Goal: Information Seeking & Learning: Learn about a topic

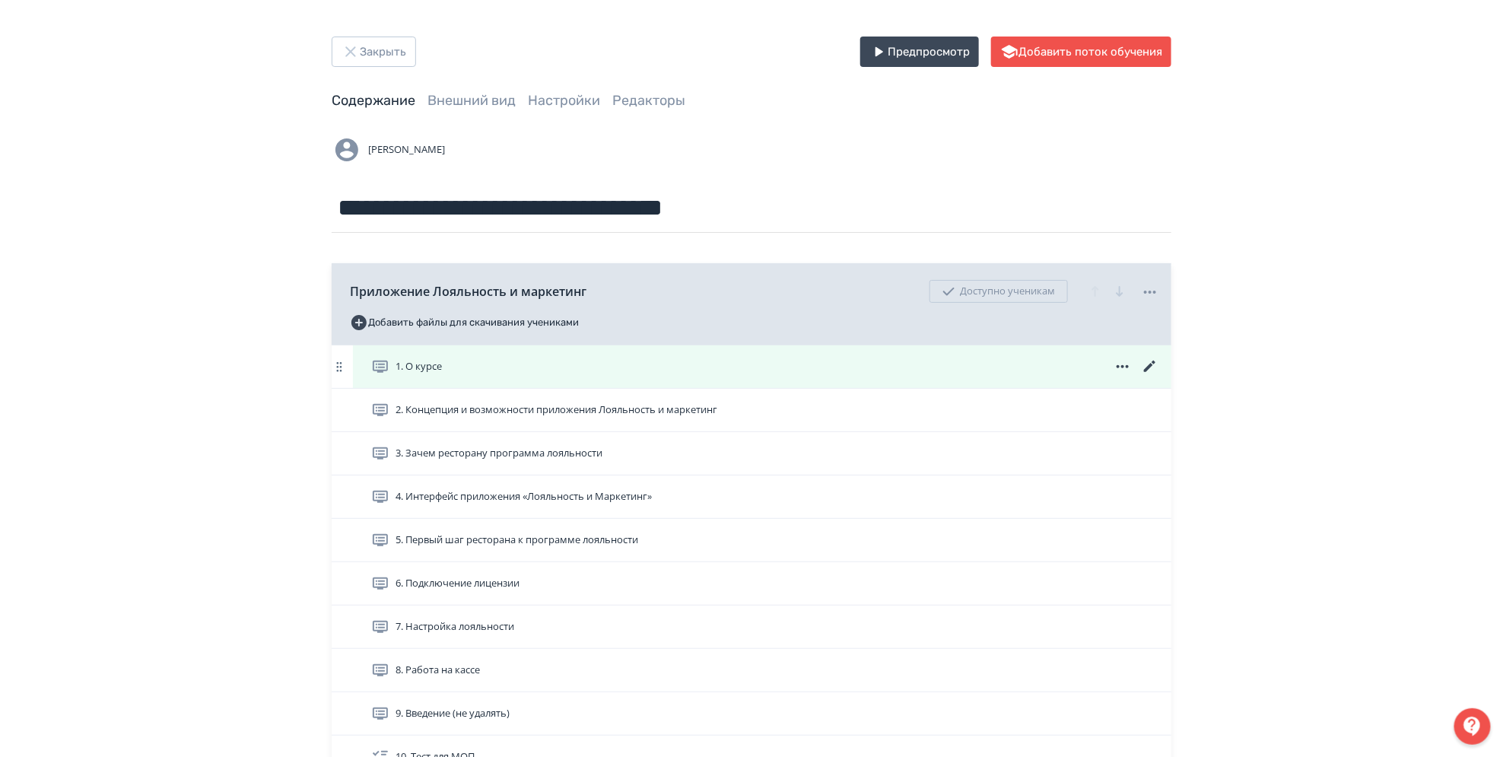
click at [583, 372] on div "1. О курсе" at bounding box center [765, 366] width 788 height 18
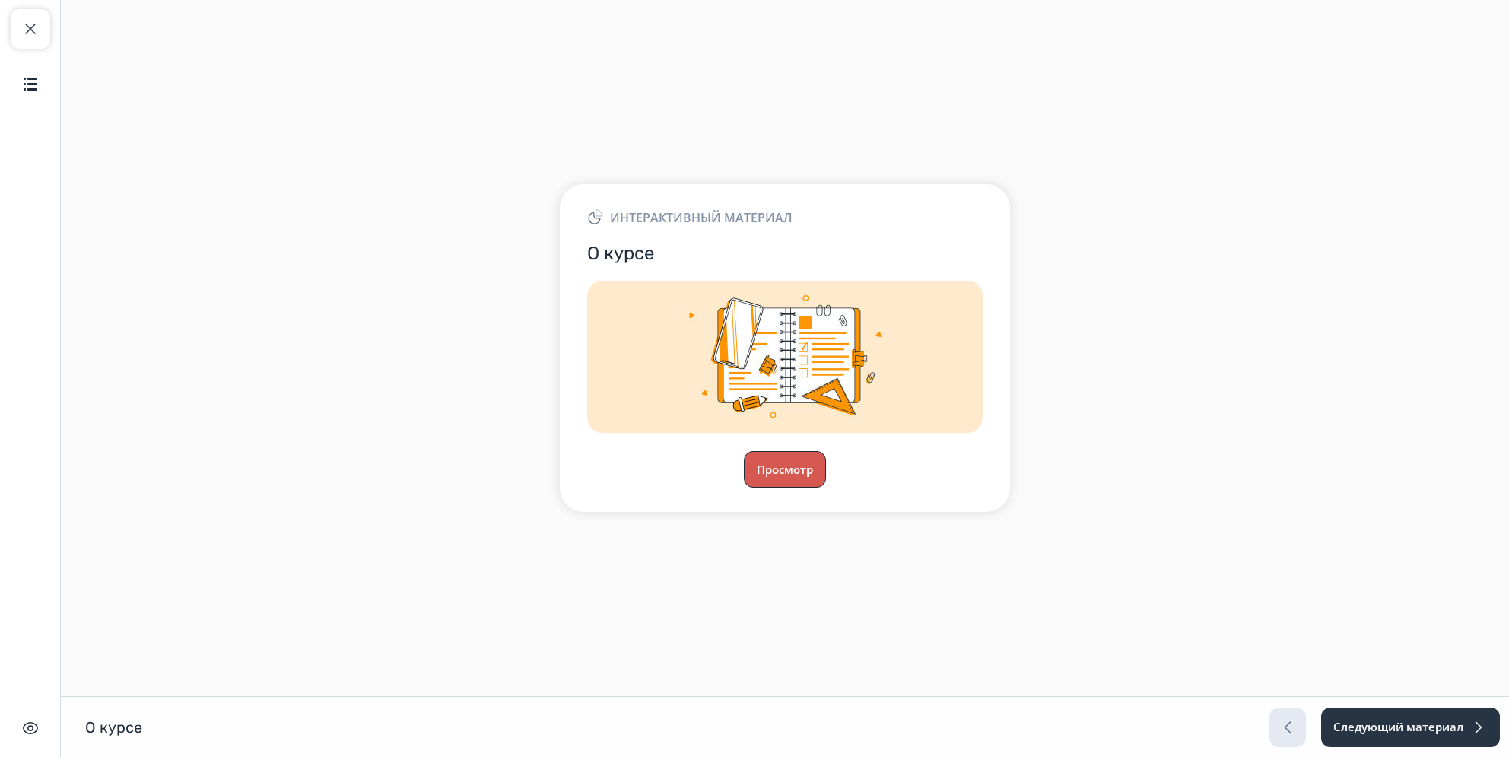
click at [775, 464] on button "Просмотр" at bounding box center [785, 469] width 82 height 37
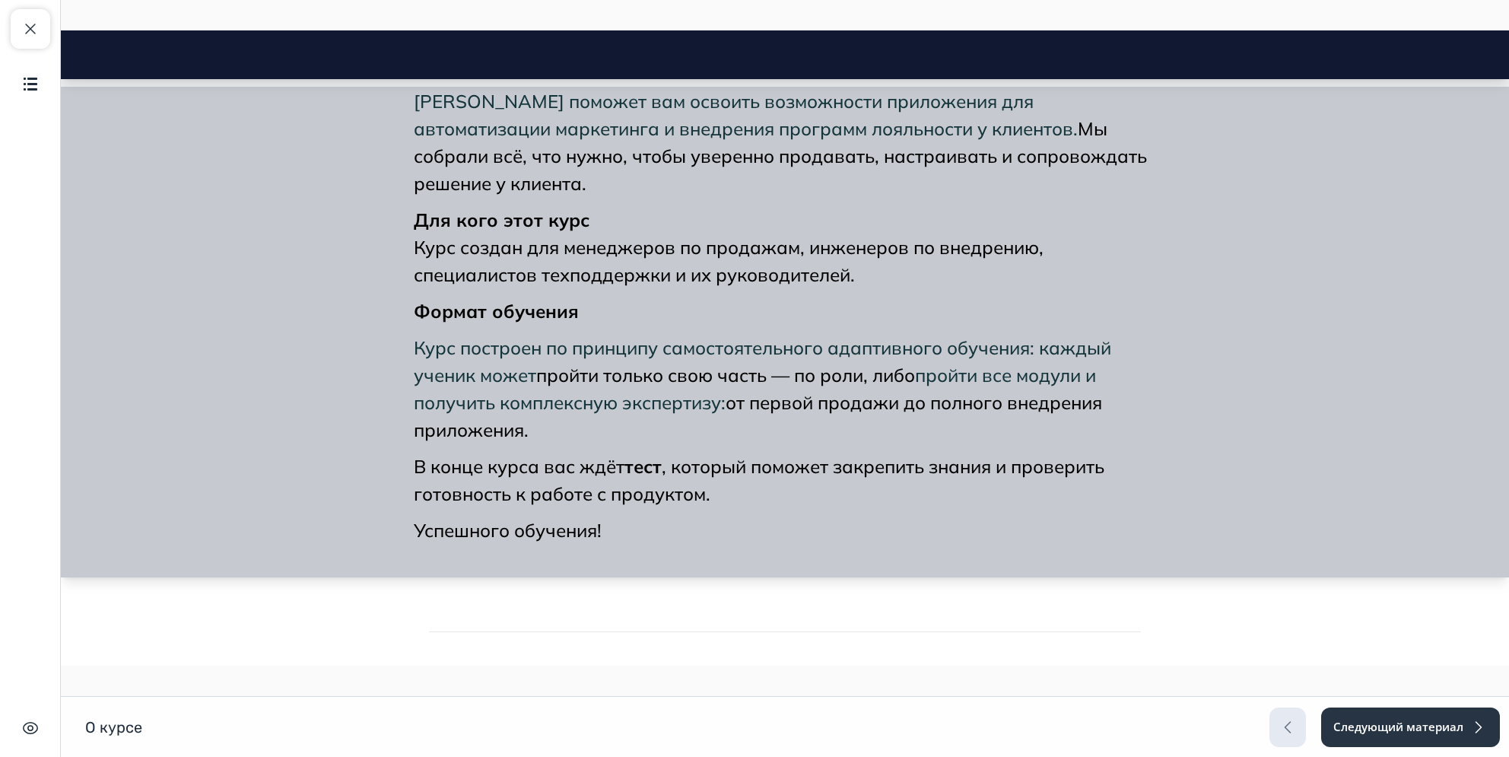
scroll to position [365, 0]
click at [1340, 729] on button "Следующий материал" at bounding box center [1409, 727] width 180 height 40
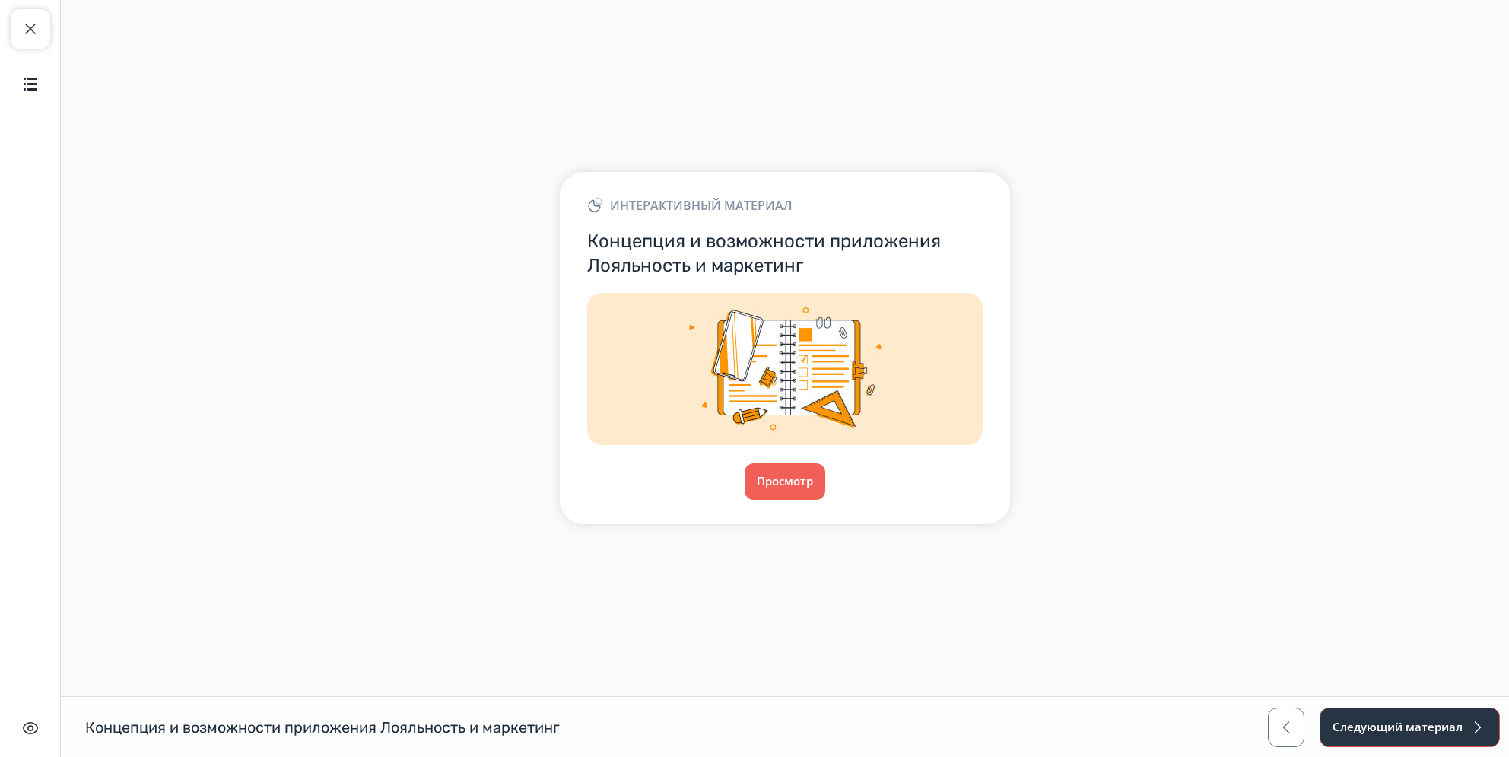
click at [1343, 729] on button "Следующий материал" at bounding box center [1409, 727] width 180 height 40
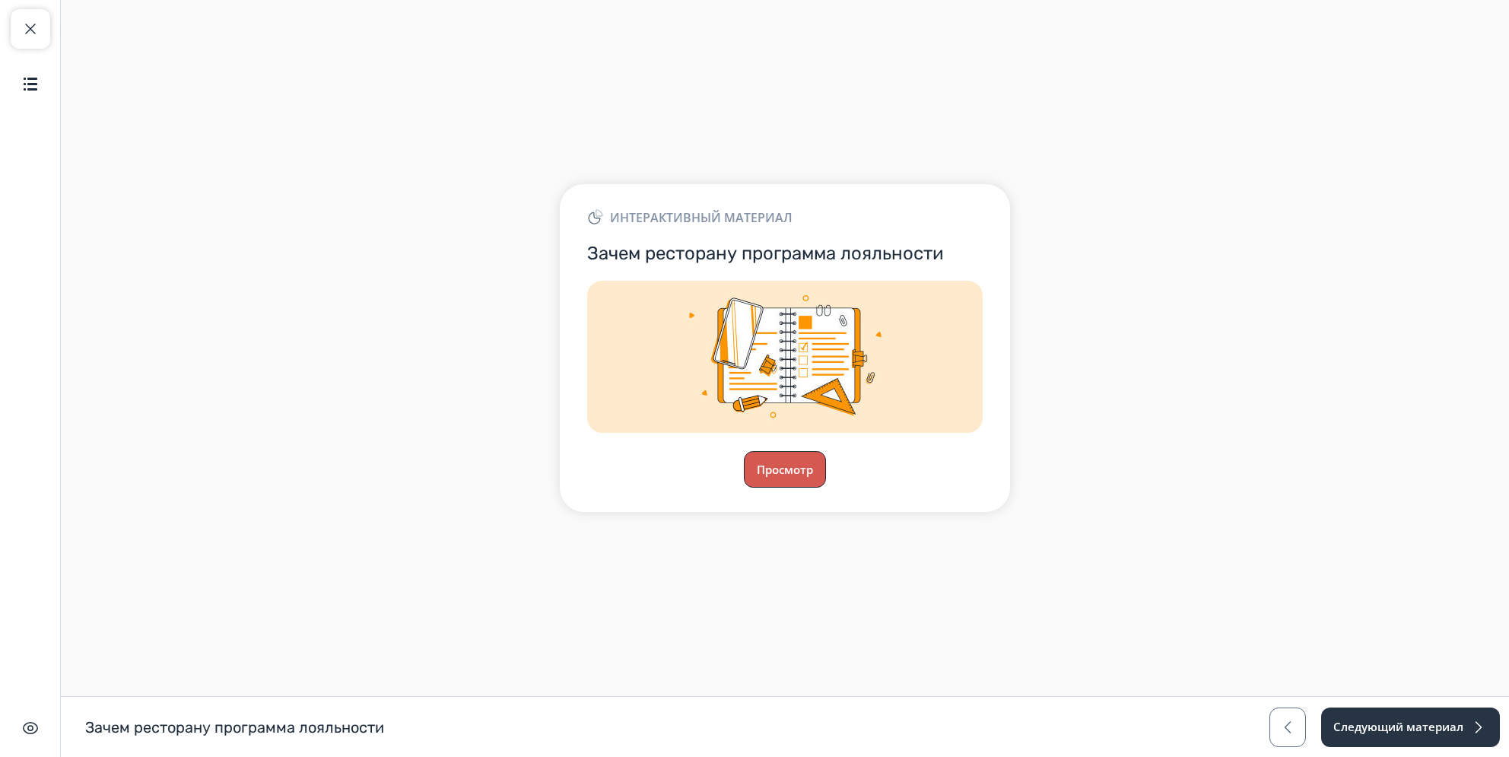
click at [786, 476] on button "Просмотр" at bounding box center [785, 469] width 82 height 37
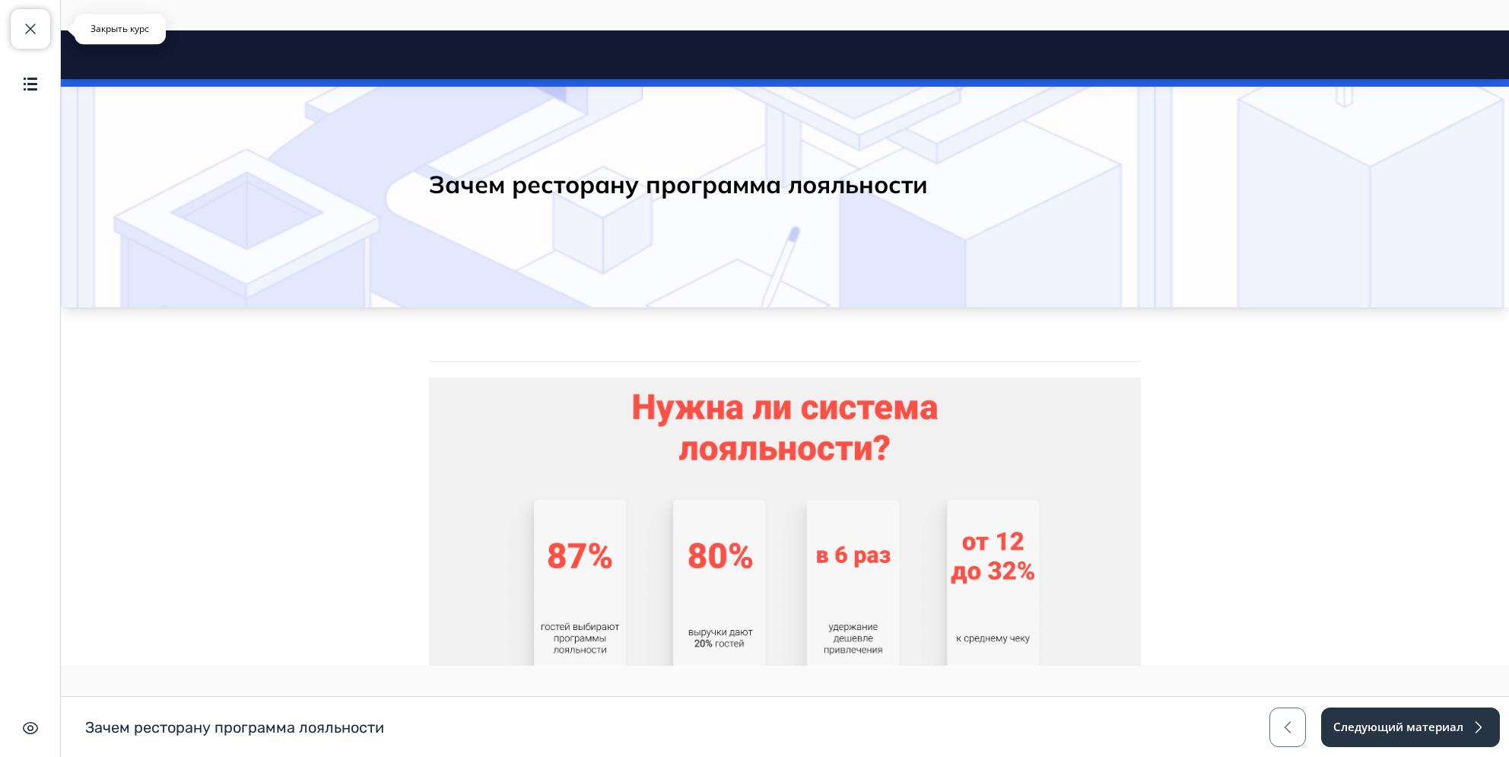
click at [35, 27] on span "button" at bounding box center [30, 29] width 18 height 18
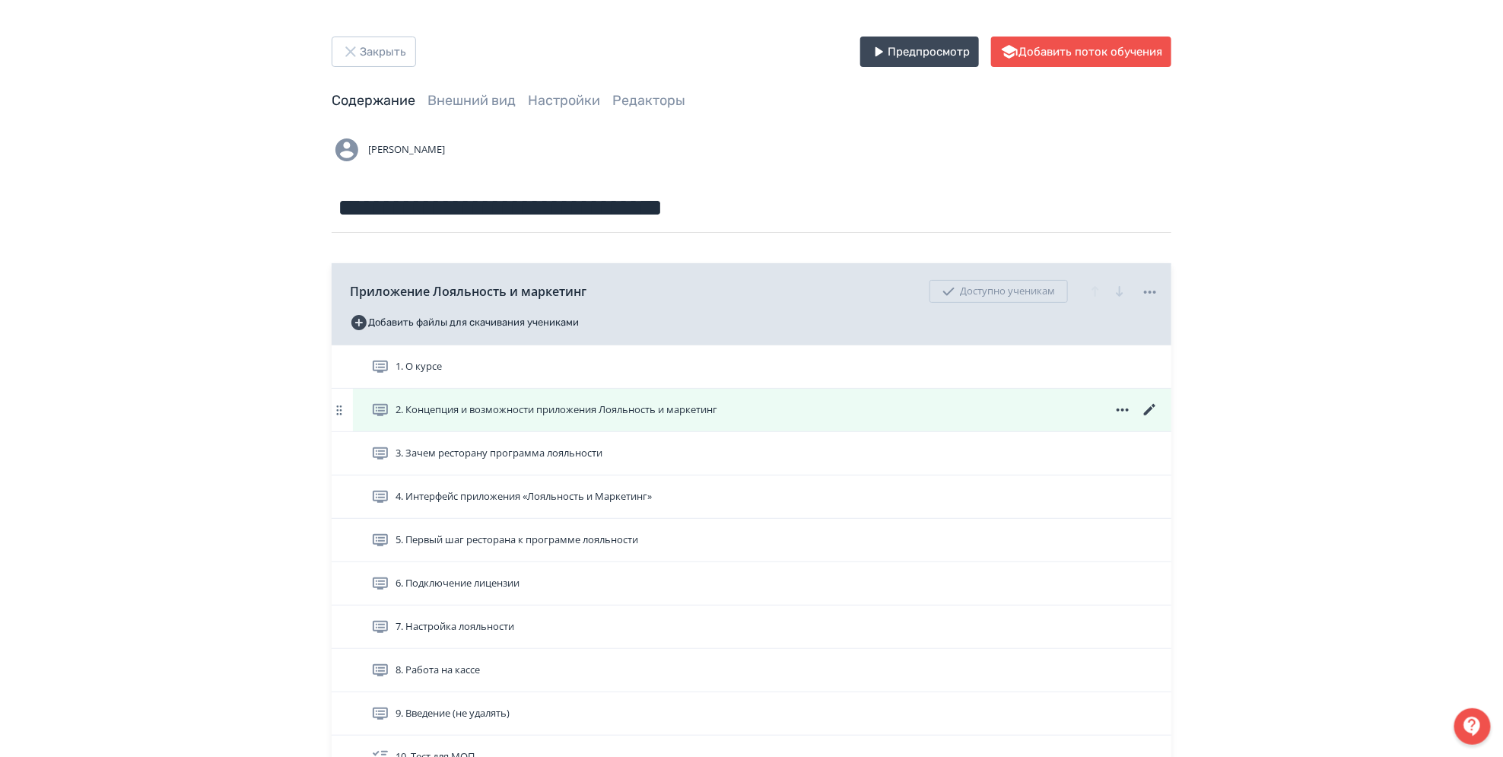
click at [441, 418] on span "2. Концепция и возможности приложения Лояльность и маркетинг" at bounding box center [547, 410] width 352 height 18
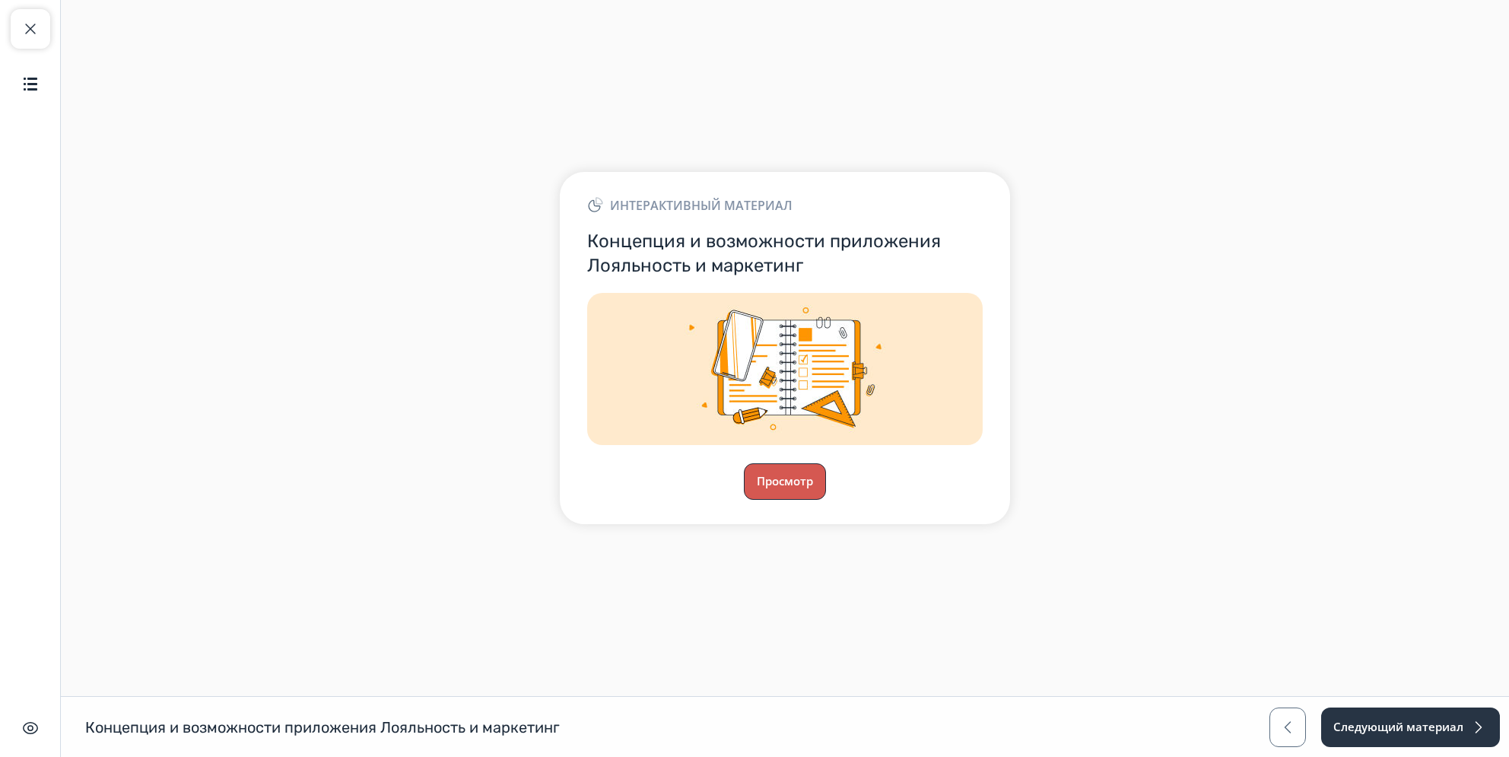
click at [785, 482] on button "Просмотр" at bounding box center [785, 481] width 82 height 37
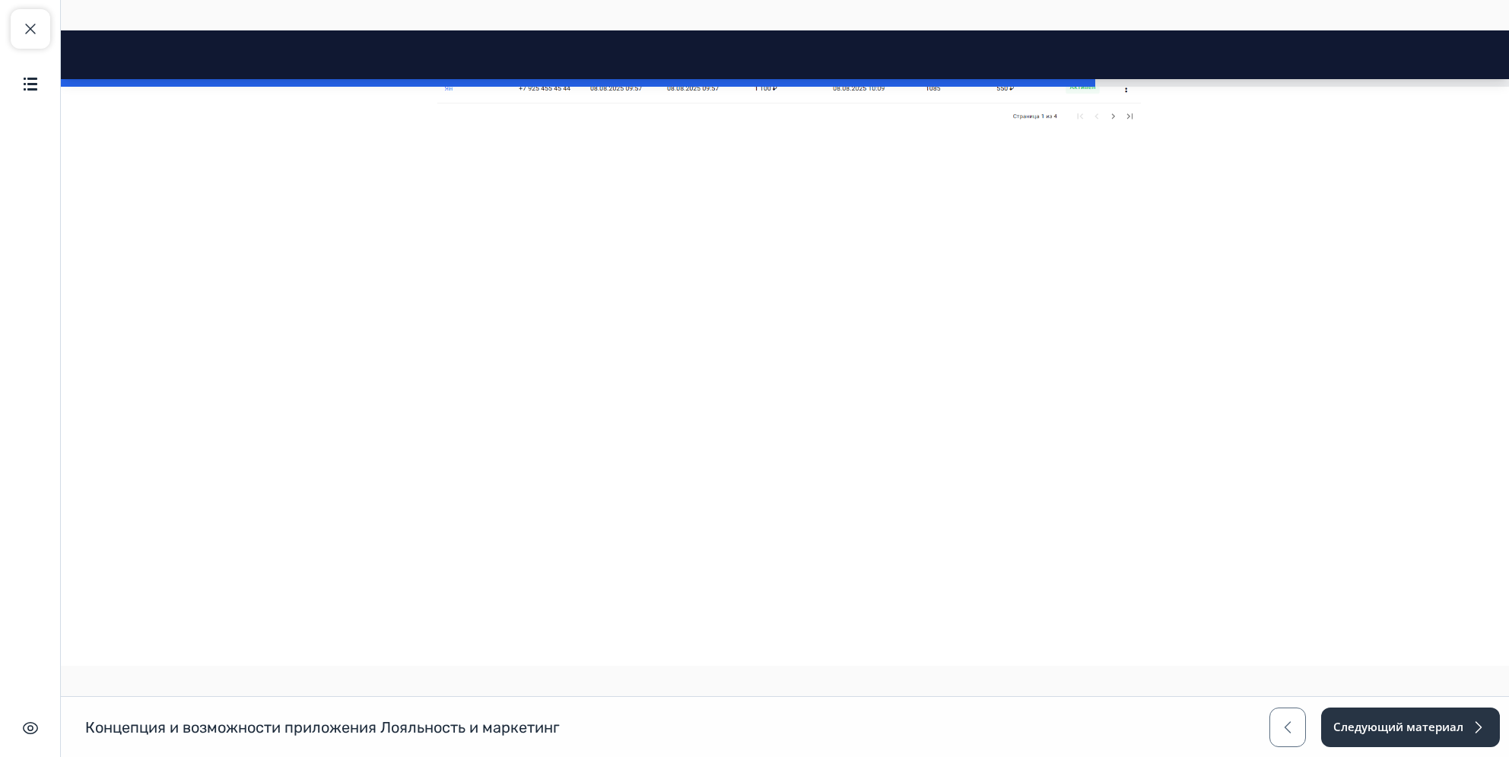
scroll to position [1828, 0]
